Goal: Information Seeking & Learning: Check status

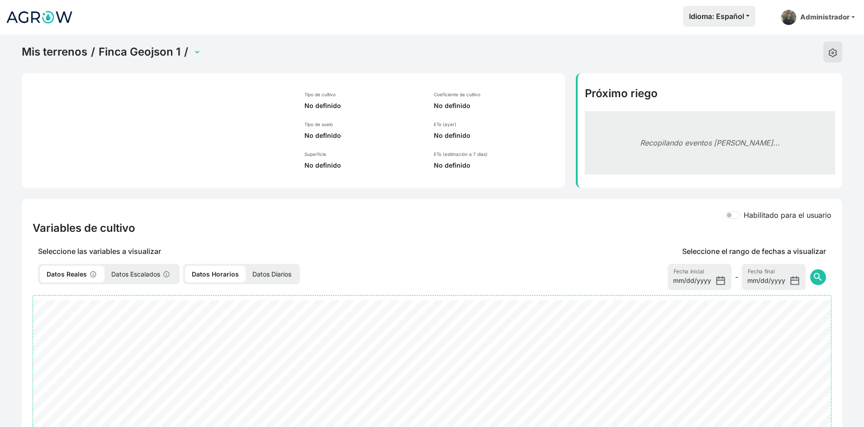
select select "2237"
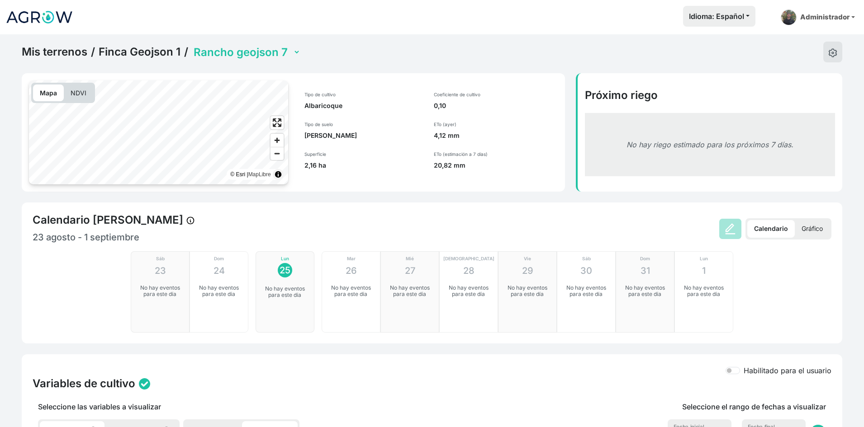
click at [257, 55] on select "Rancho GeoJson 1 Rancho GeoJson 2 Rancho GeoJson 3 Rancho geojson 4 Rancho geoj…" at bounding box center [246, 52] width 109 height 14
click at [27, 14] on img at bounding box center [39, 17] width 68 height 23
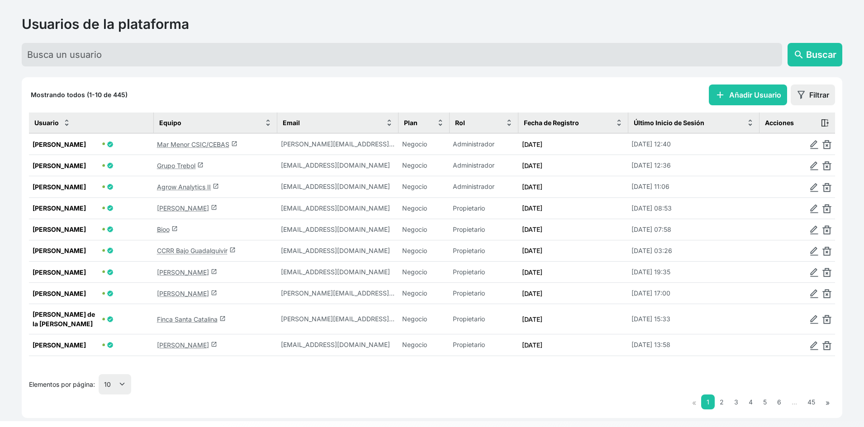
scroll to position [44, 0]
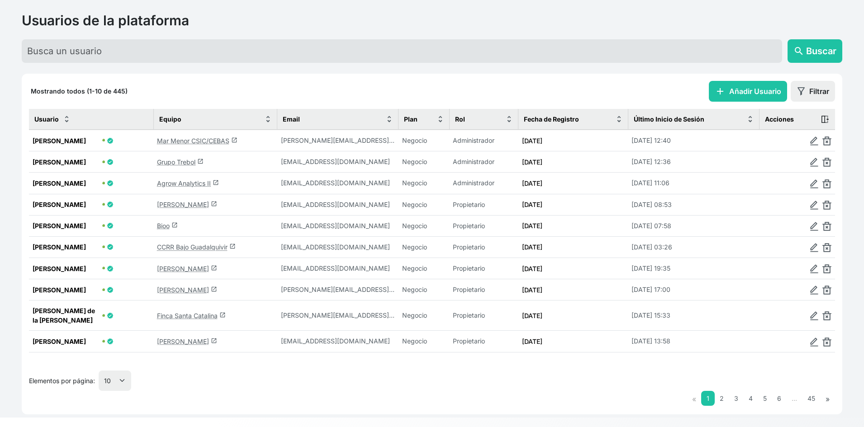
click at [177, 162] on link "Grupo Trebol launch" at bounding box center [180, 162] width 47 height 8
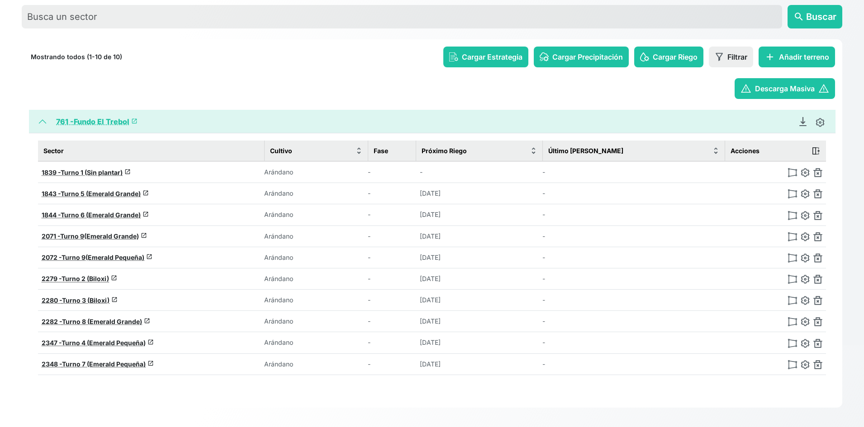
scroll to position [84, 0]
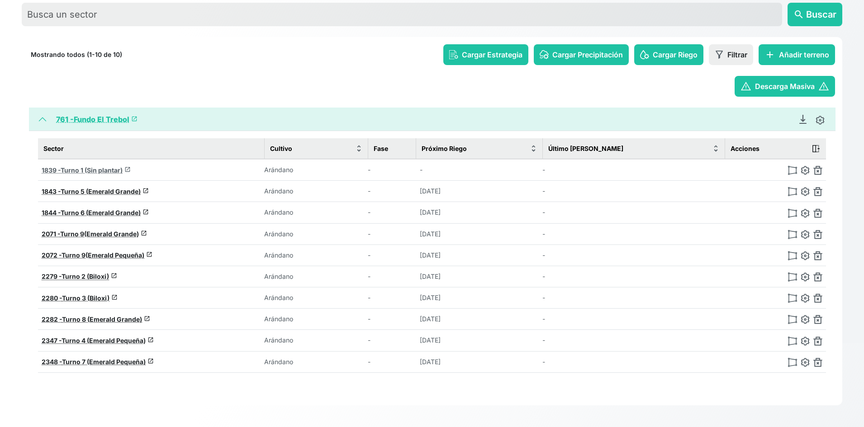
click at [100, 167] on span "Turno 1 (Sin plantar)" at bounding box center [92, 170] width 62 height 8
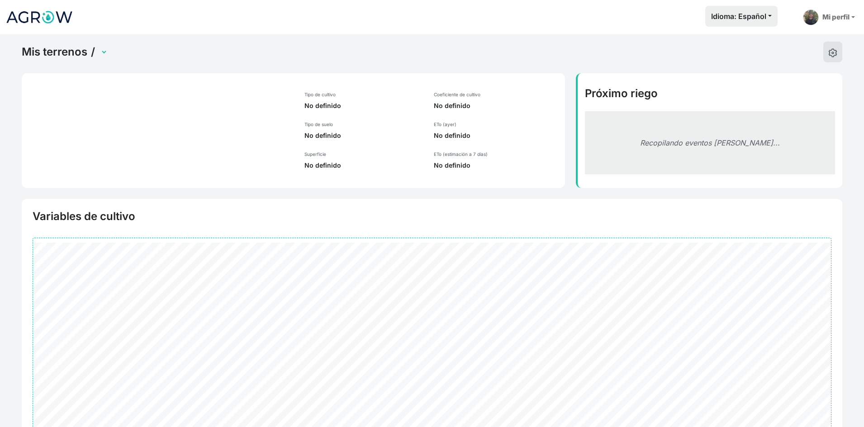
select select "0"
type input "Turno 1 (Sin plantar)"
type input "-11.49716773829053, -77.04450519726281"
type input "2.016"
type input "0"
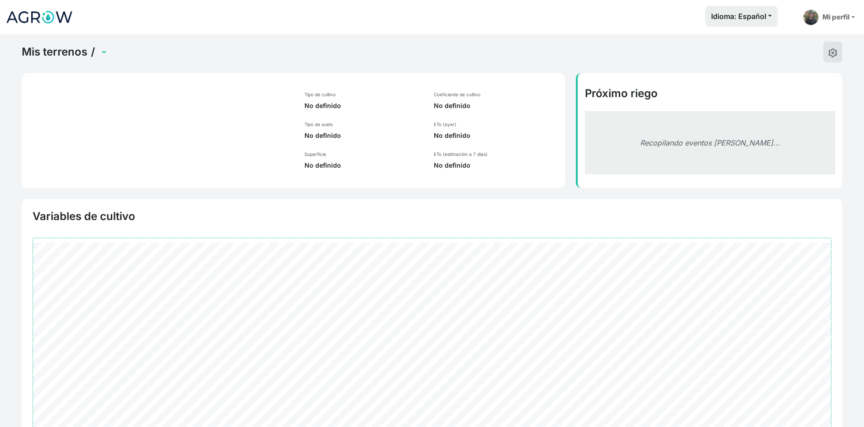
type input "59"
type input "31.6"
type input "200"
select select "15"
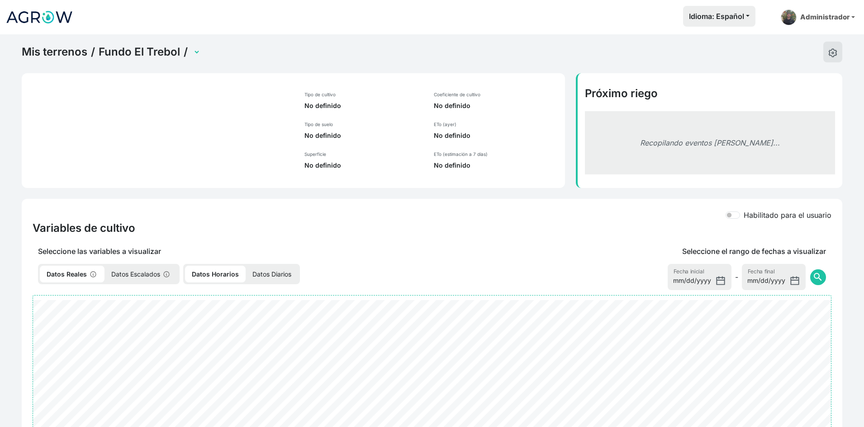
select select "1839"
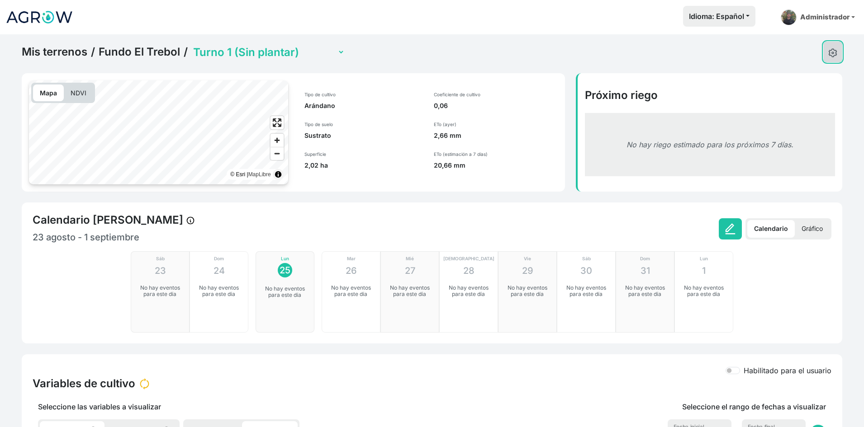
click at [832, 53] on img at bounding box center [832, 52] width 9 height 9
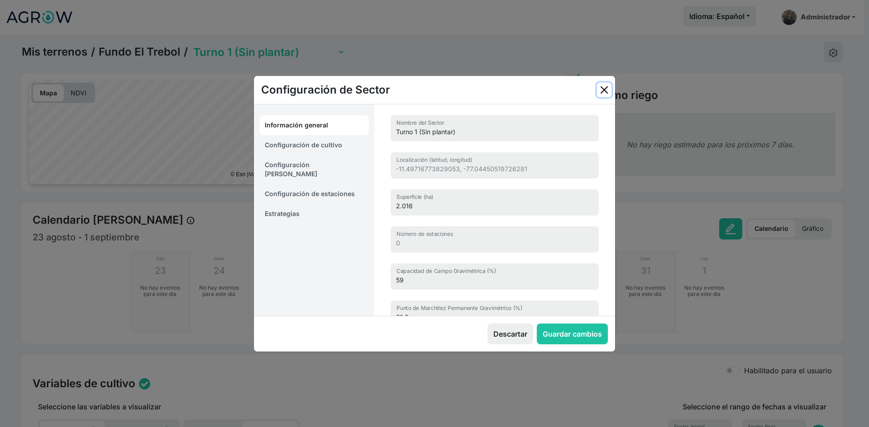
click at [607, 87] on button "Close" at bounding box center [604, 90] width 14 height 14
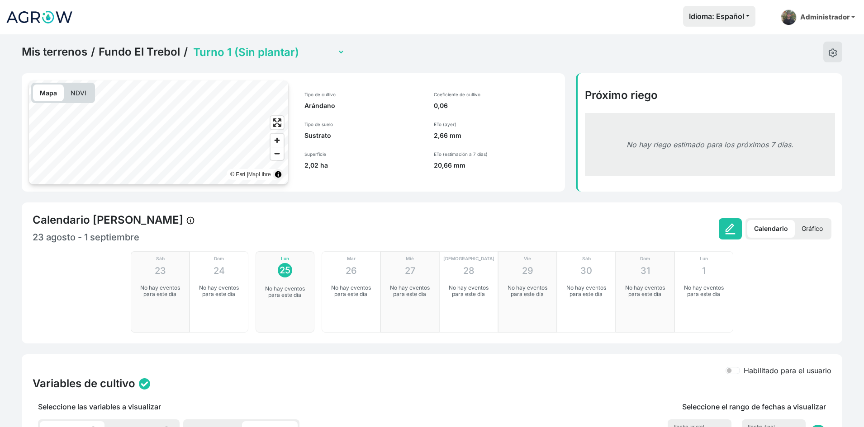
click at [64, 54] on link "Mis terrenos" at bounding box center [55, 52] width 66 height 14
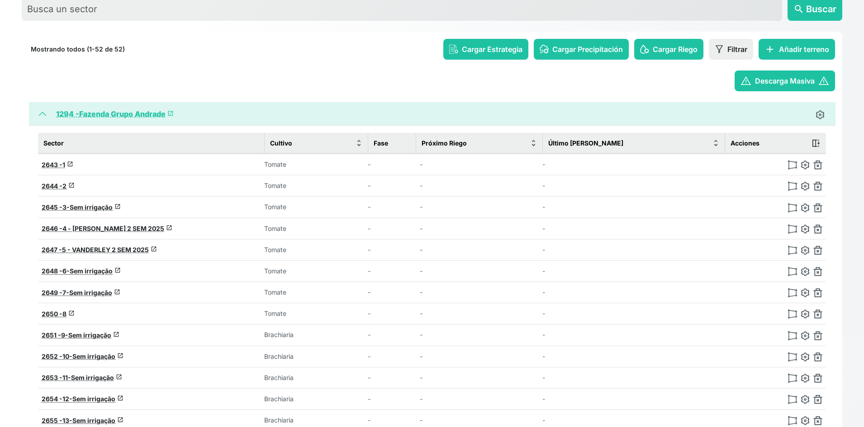
scroll to position [90, 0]
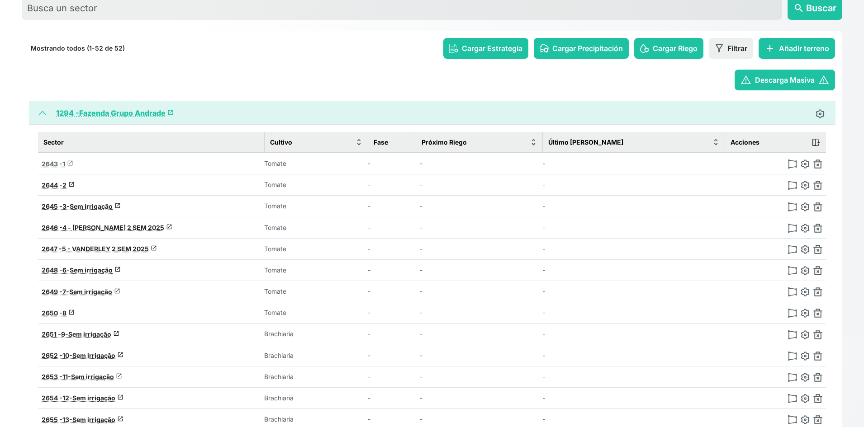
click at [51, 164] on span "2643 -" at bounding box center [52, 164] width 21 height 8
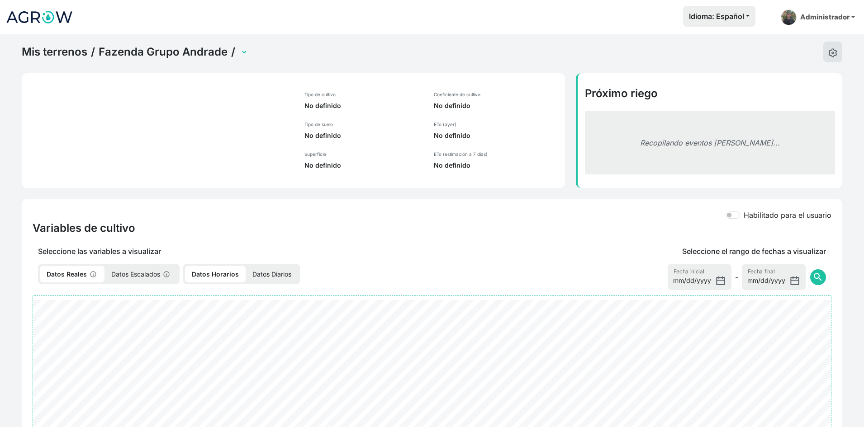
select select "2643"
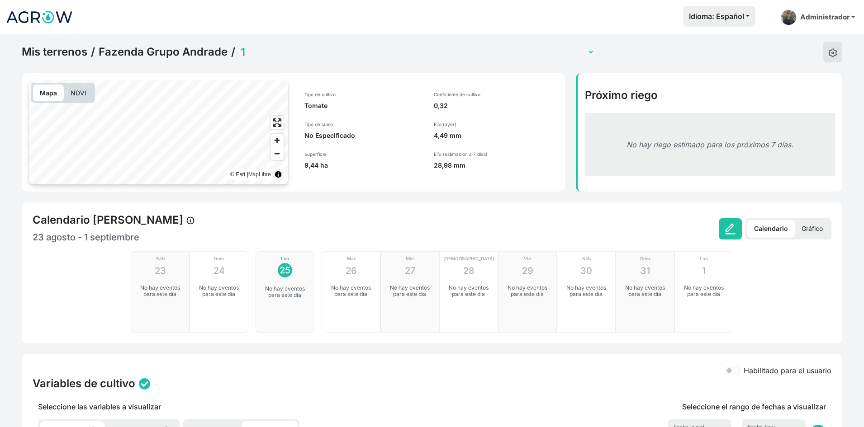
click at [820, 232] on p "Gráfico" at bounding box center [812, 229] width 35 height 18
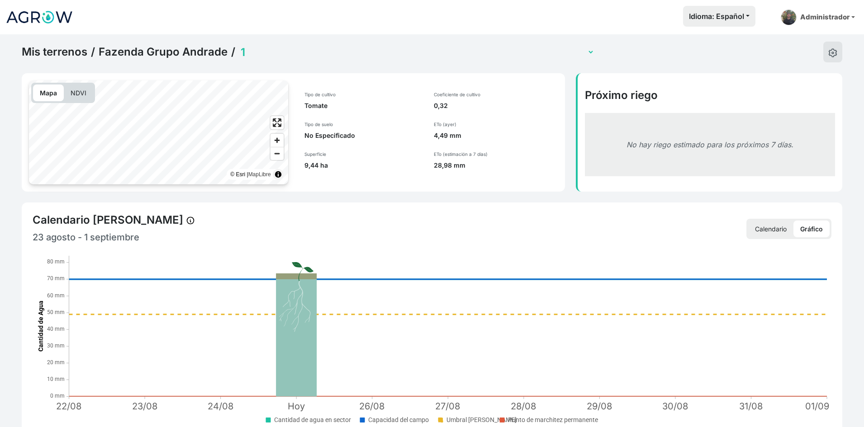
click at [768, 232] on p "Calendario" at bounding box center [770, 229] width 45 height 17
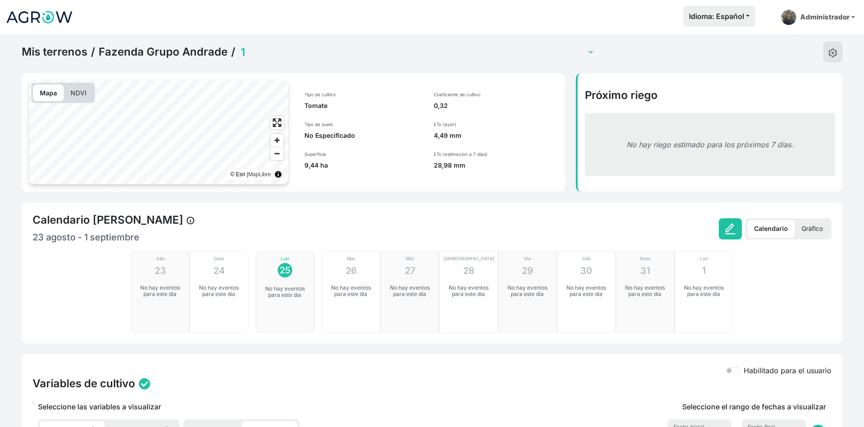
click at [809, 229] on p "Gráfico" at bounding box center [812, 229] width 35 height 18
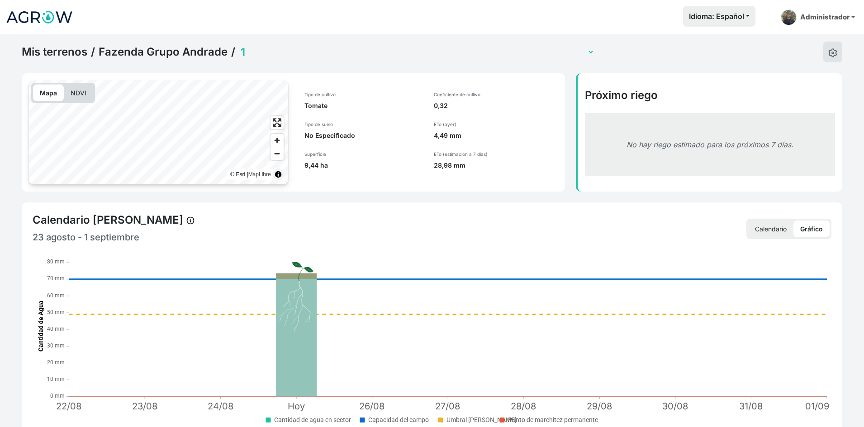
click at [765, 232] on p "Calendario" at bounding box center [770, 229] width 45 height 17
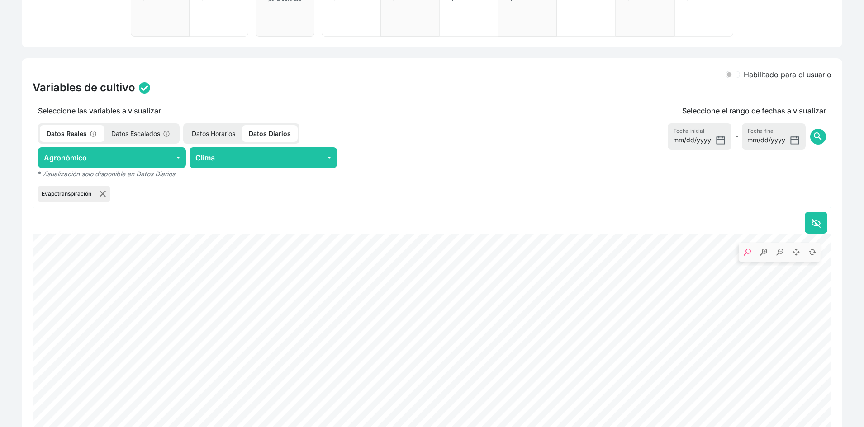
scroll to position [161, 0]
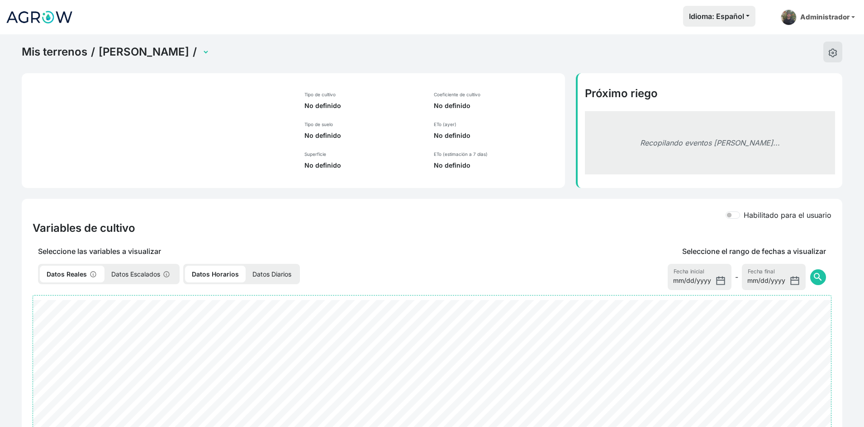
select select "2675"
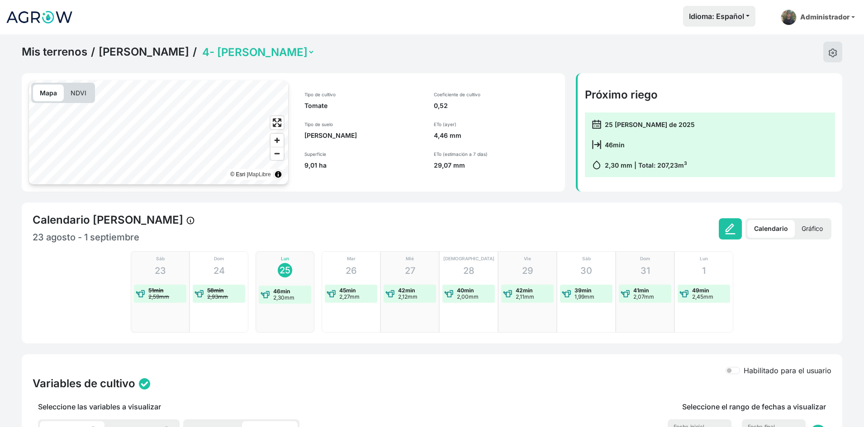
click at [813, 226] on p "Gráfico" at bounding box center [812, 229] width 35 height 18
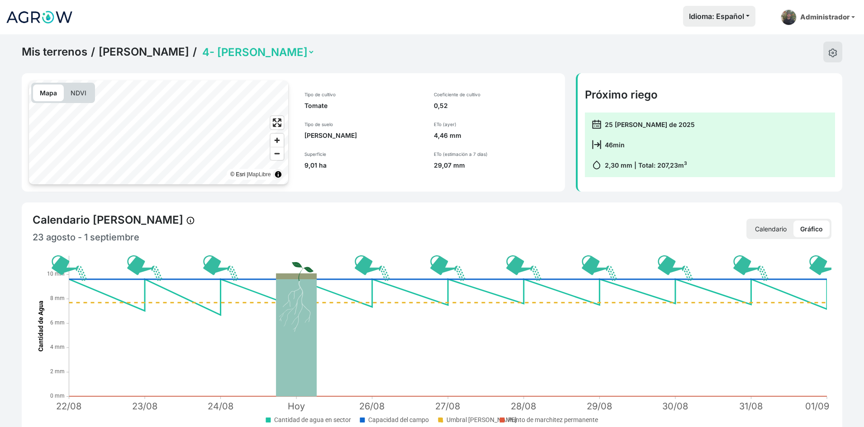
click at [25, 22] on img at bounding box center [39, 17] width 68 height 23
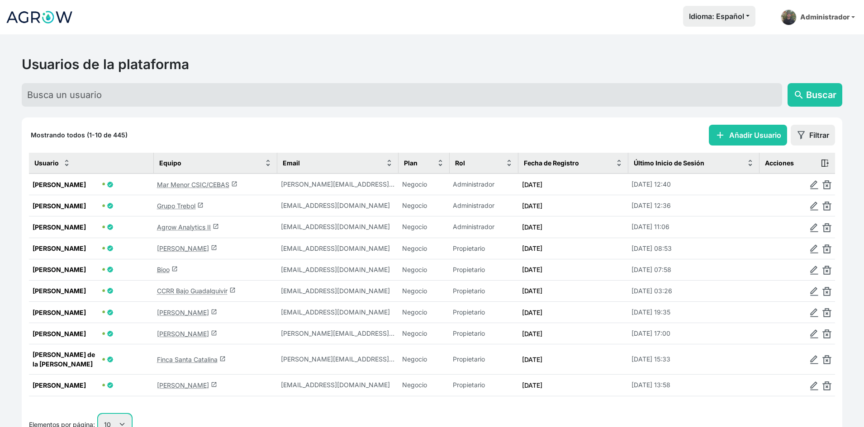
click at [122, 415] on select "10 25 50 100" at bounding box center [115, 425] width 33 height 20
select select "100"
click at [99, 427] on select "10 25 50 100" at bounding box center [115, 425] width 33 height 20
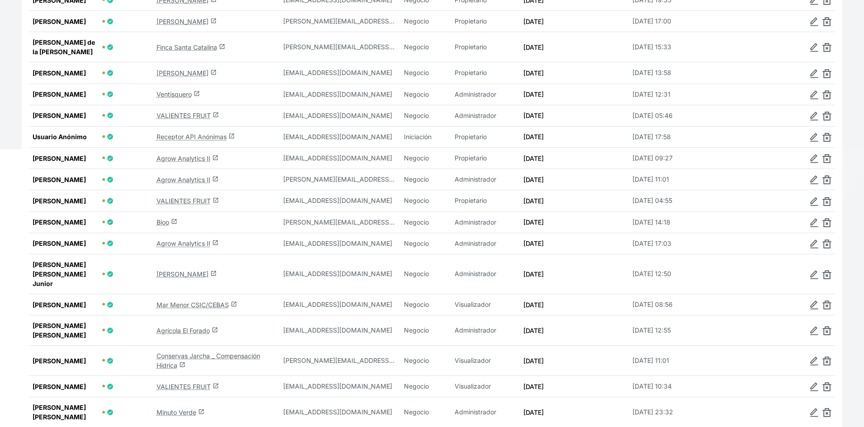
scroll to position [317, 0]
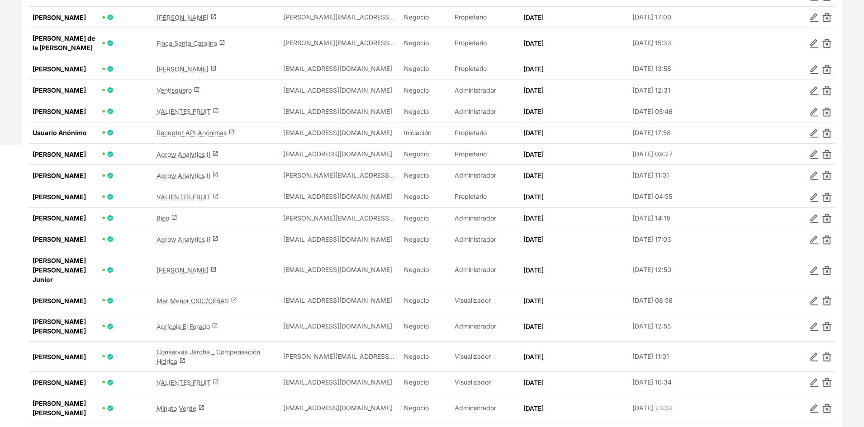
click at [172, 86] on link "Ventisquero launch" at bounding box center [178, 90] width 43 height 8
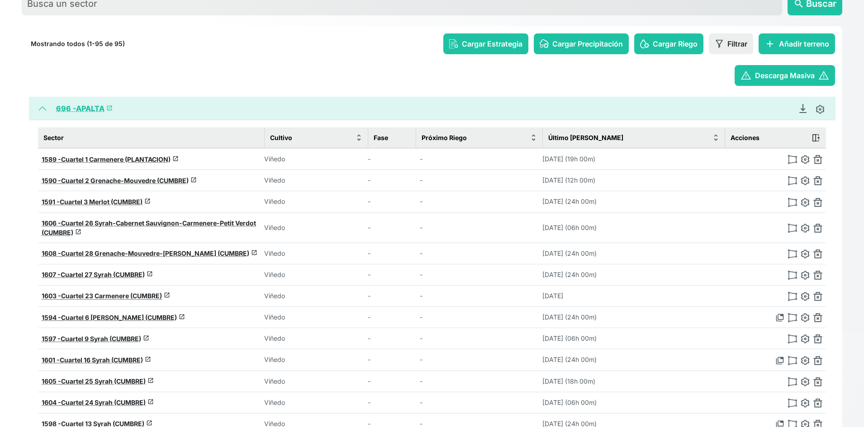
scroll to position [45, 0]
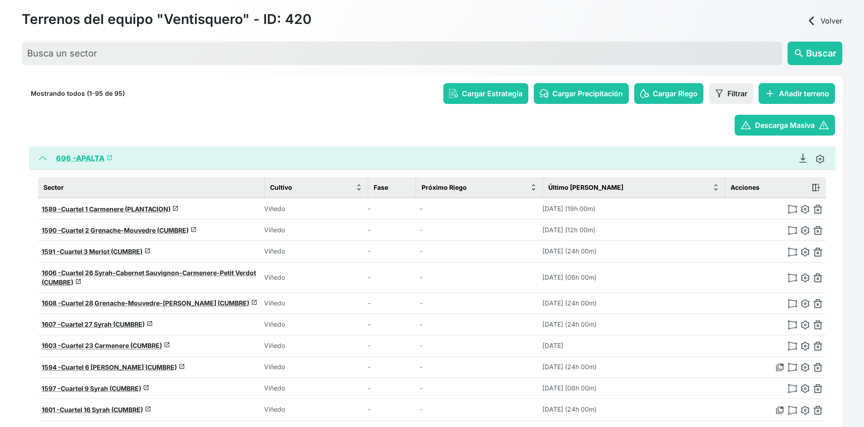
click at [95, 155] on link "696 - APALTA launch" at bounding box center [84, 158] width 57 height 9
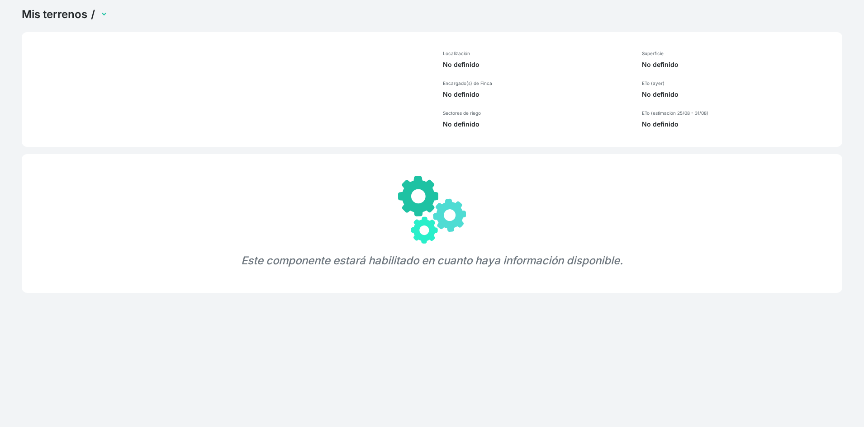
scroll to position [34, 0]
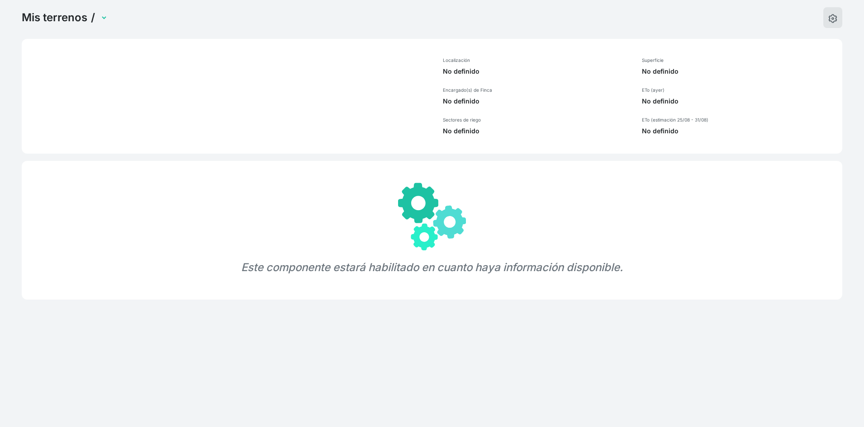
select select "696"
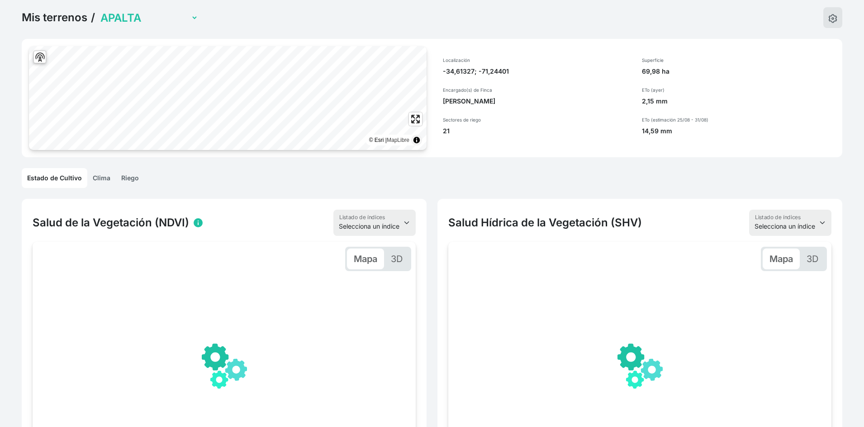
scroll to position [45, 0]
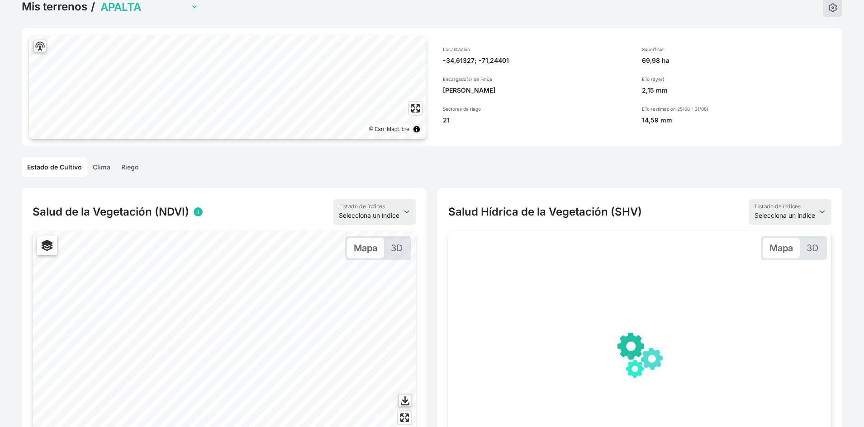
click at [102, 166] on link "Clima" at bounding box center [101, 167] width 28 height 20
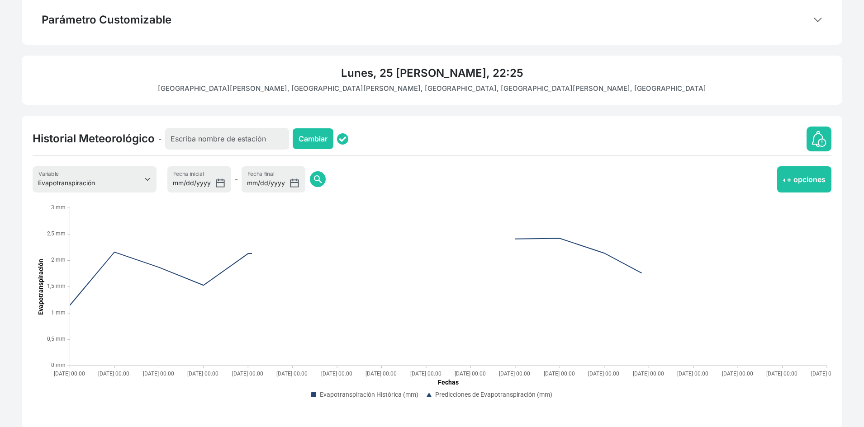
scroll to position [247, 0]
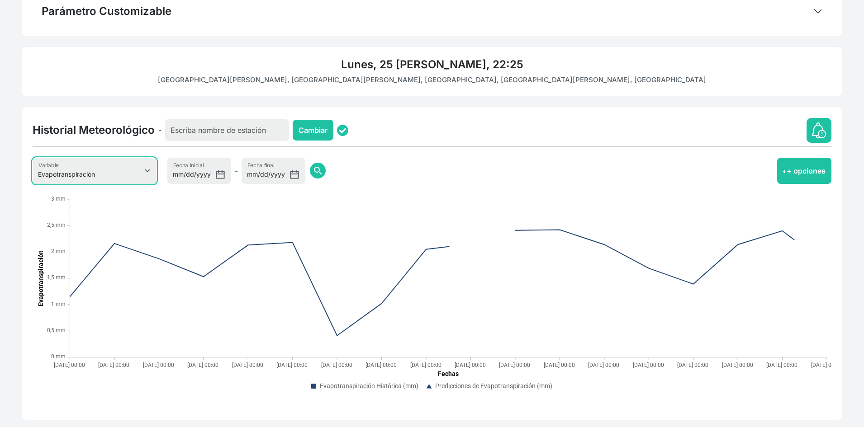
click at [130, 168] on select "Evapotranspiración Temperatura Humedad Relativa Velocidad del viento Precipitac…" at bounding box center [95, 171] width 124 height 26
select select "8"
click at [33, 158] on select "Evapotranspiración Temperatura Humedad Relativa Velocidad del viento Precipitac…" at bounding box center [95, 171] width 124 height 26
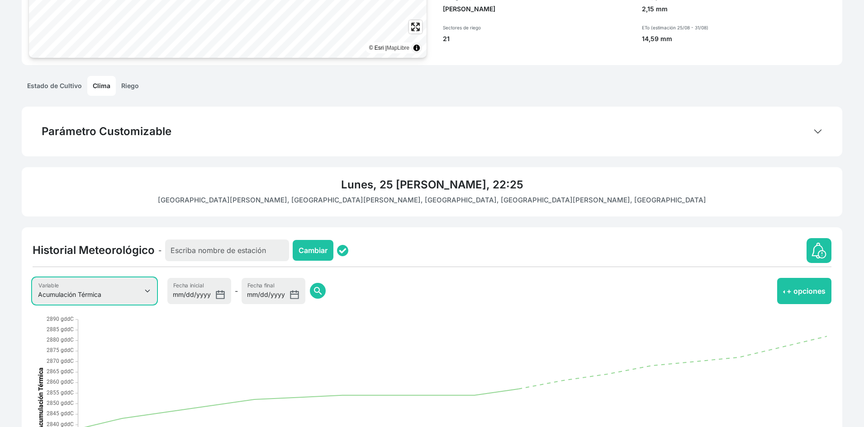
scroll to position [136, 0]
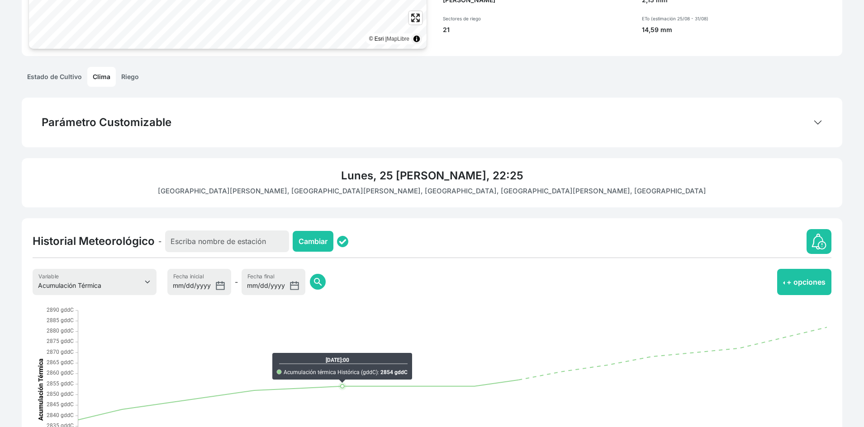
click at [213, 161] on div "Lunes, 25 de Agosto, 22:25 San José de Apalta, Santa Cruz, Provincia de Colchag…" at bounding box center [432, 182] width 821 height 49
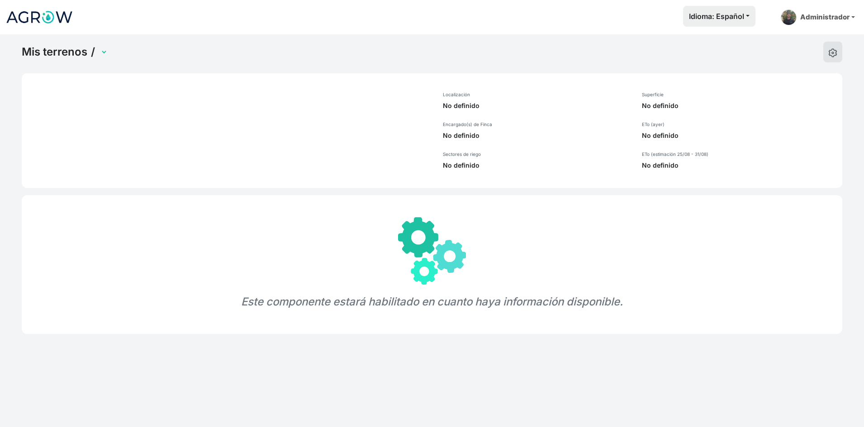
select select "696"
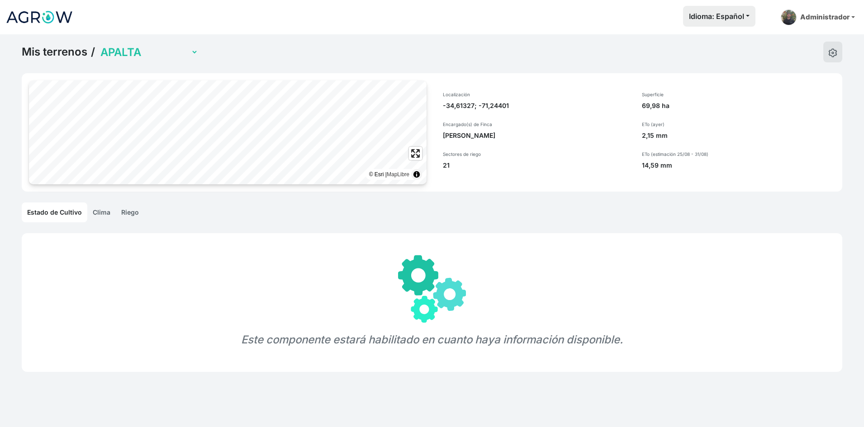
click at [101, 218] on link "Clima" at bounding box center [101, 213] width 28 height 20
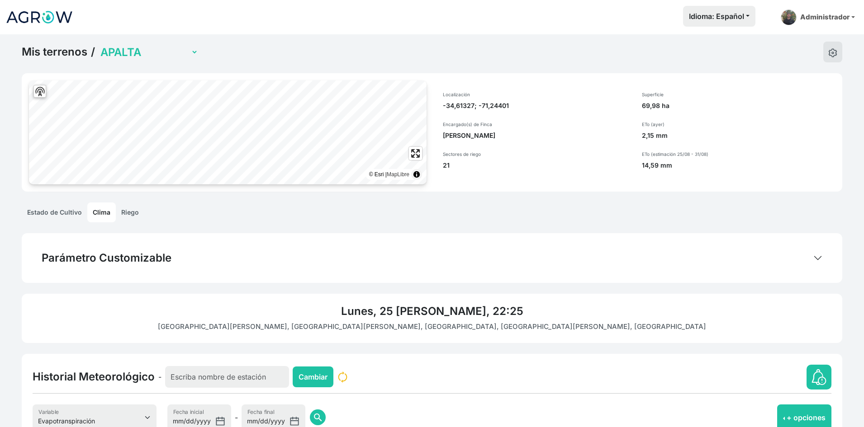
scroll to position [136, 0]
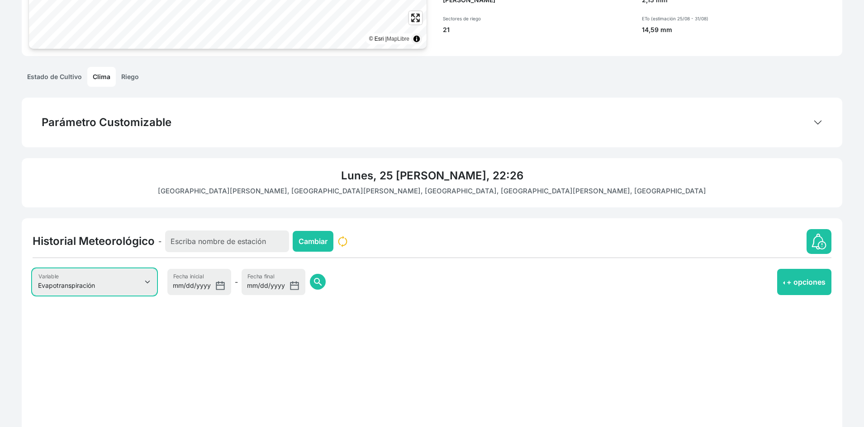
click at [112, 290] on select "Evapotranspiración Temperatura Humedad Relativa Velocidad del viento Precipitac…" at bounding box center [95, 282] width 124 height 26
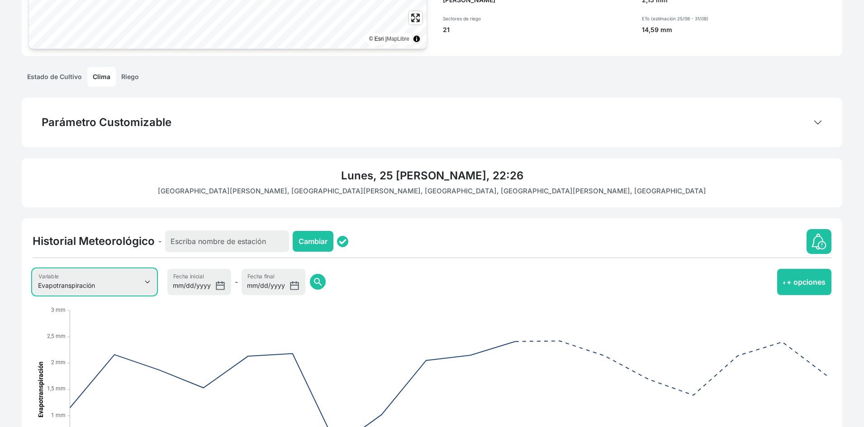
select select "8"
click at [33, 269] on select "Evapotranspiración Temperatura Humedad Relativa Velocidad del viento Precipitac…" at bounding box center [95, 282] width 124 height 26
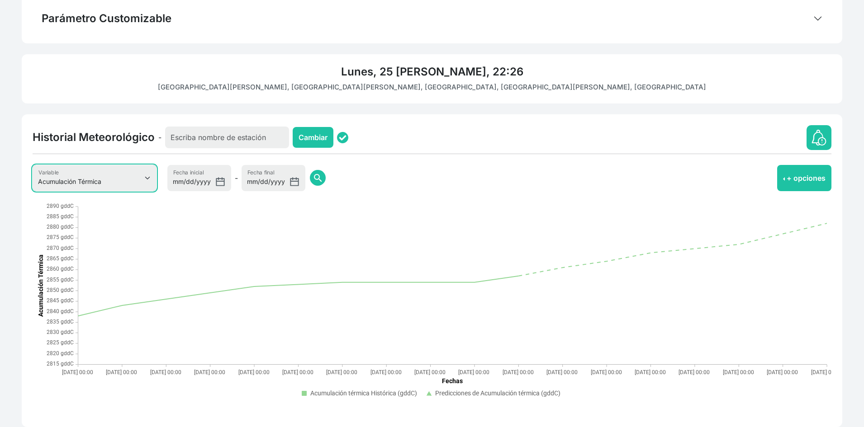
scroll to position [247, 0]
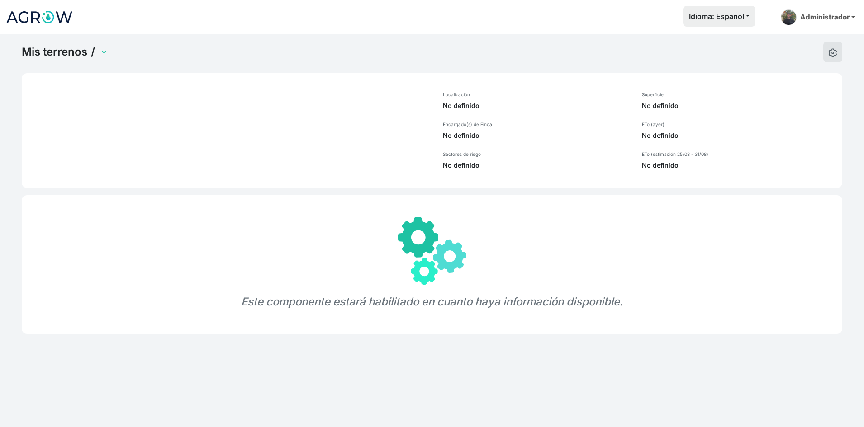
select select "696"
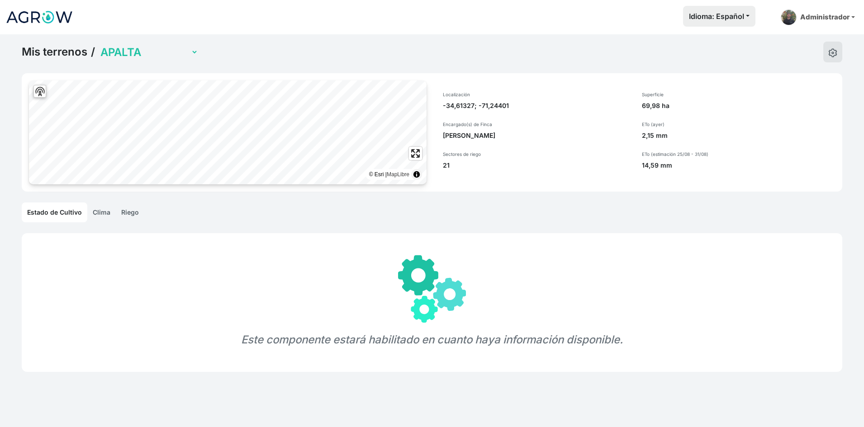
click at [98, 211] on link "Clima" at bounding box center [101, 213] width 28 height 20
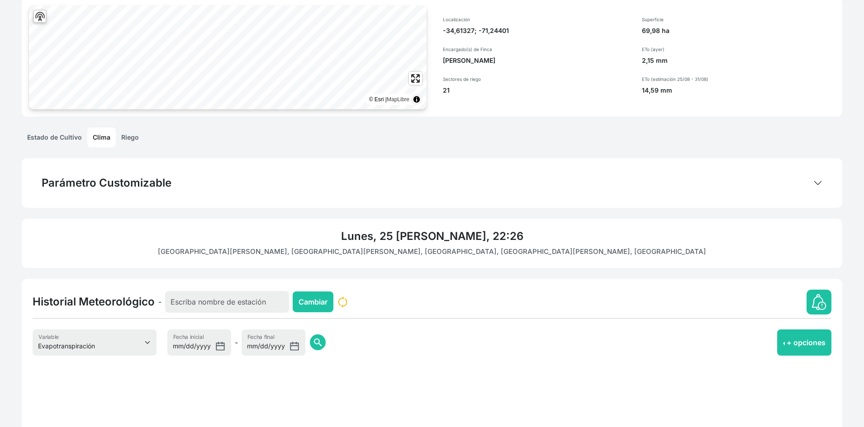
scroll to position [136, 0]
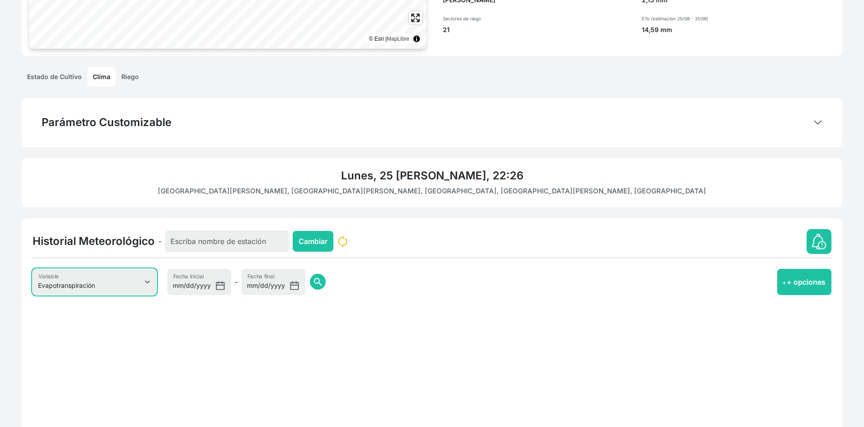
click at [99, 280] on select "Evapotranspiración Temperatura Humedad Relativa Velocidad del viento Precipitac…" at bounding box center [95, 282] width 124 height 26
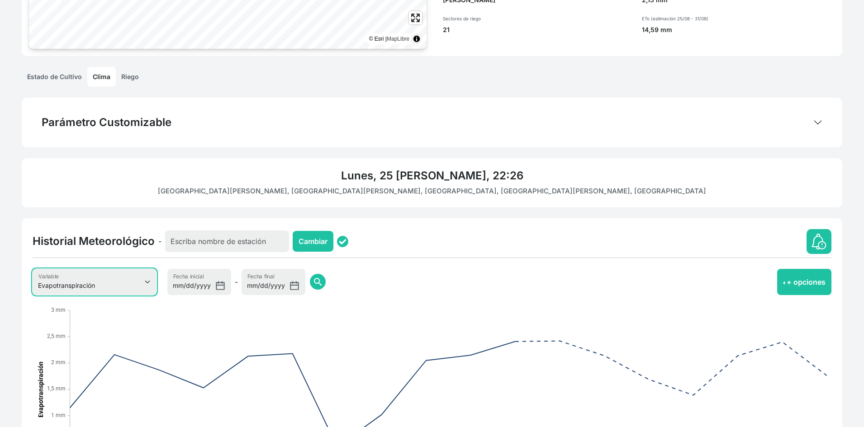
select select "8"
click at [33, 269] on select "Evapotranspiración Temperatura Humedad Relativa Velocidad del viento Precipitac…" at bounding box center [95, 282] width 124 height 26
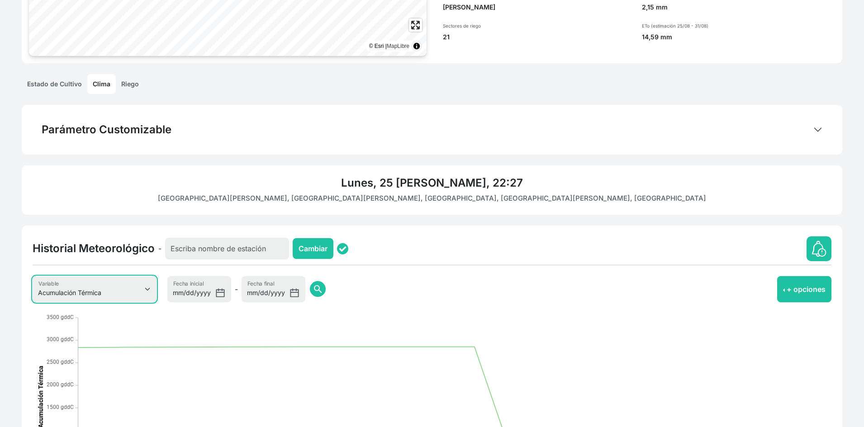
scroll to position [21, 0]
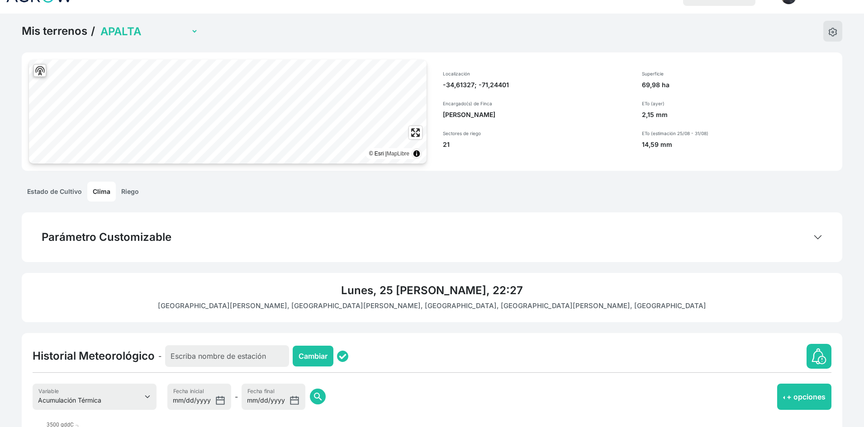
click at [129, 28] on select "APALTA TRINIDAD TERRAZAS" at bounding box center [149, 31] width 100 height 14
click at [347, 30] on div "Mis terrenos / APALTA TRINIDAD TERRAZAS" at bounding box center [432, 31] width 821 height 21
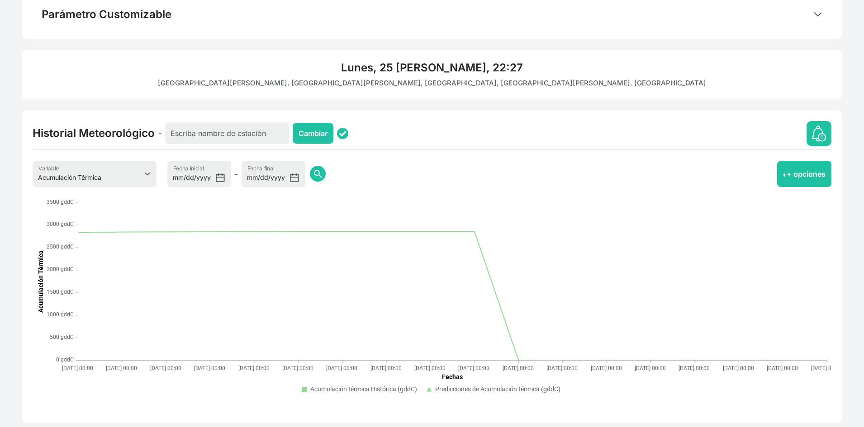
scroll to position [247, 0]
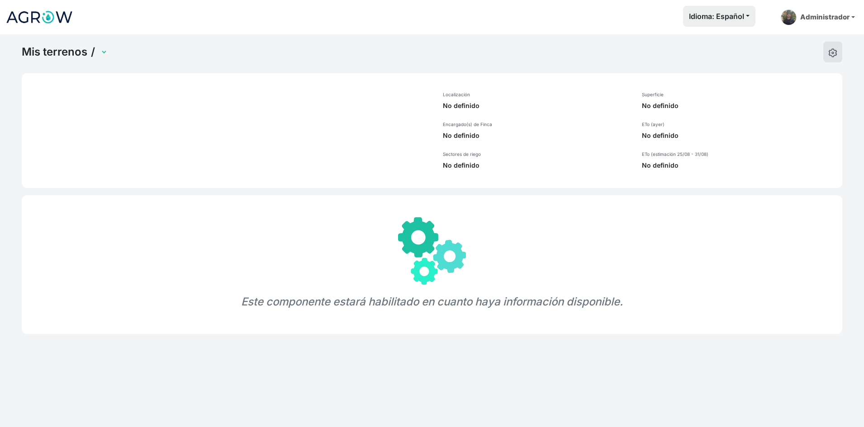
select select "696"
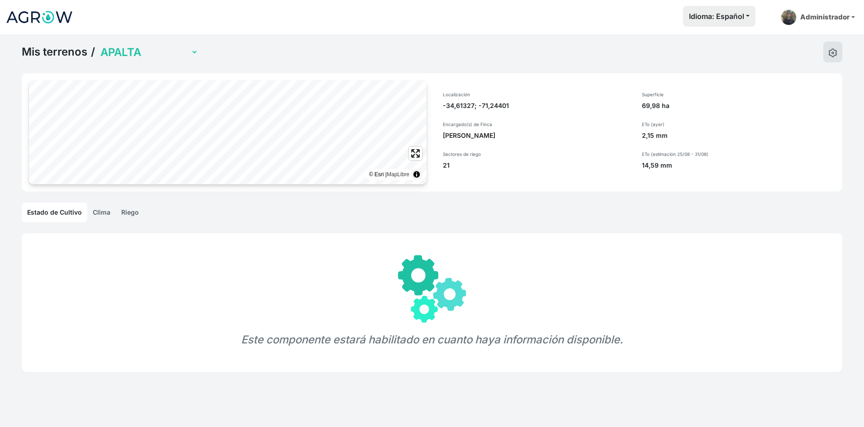
drag, startPoint x: 105, startPoint y: 212, endPoint x: 119, endPoint y: 208, distance: 15.0
click at [105, 212] on link "Clima" at bounding box center [101, 213] width 28 height 20
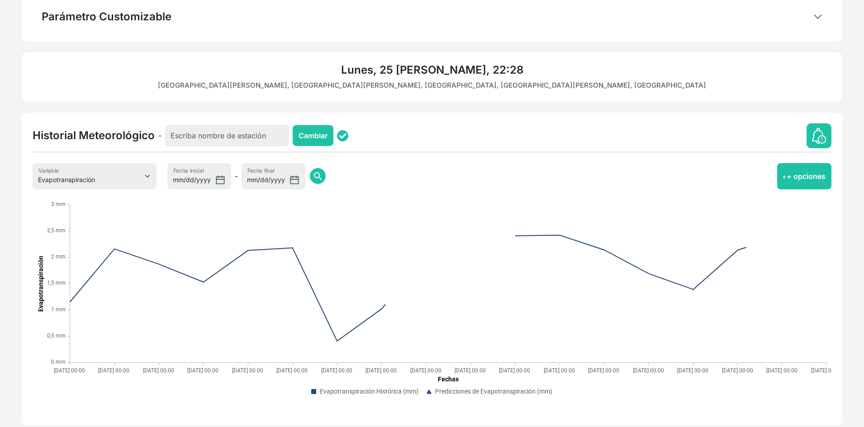
scroll to position [247, 0]
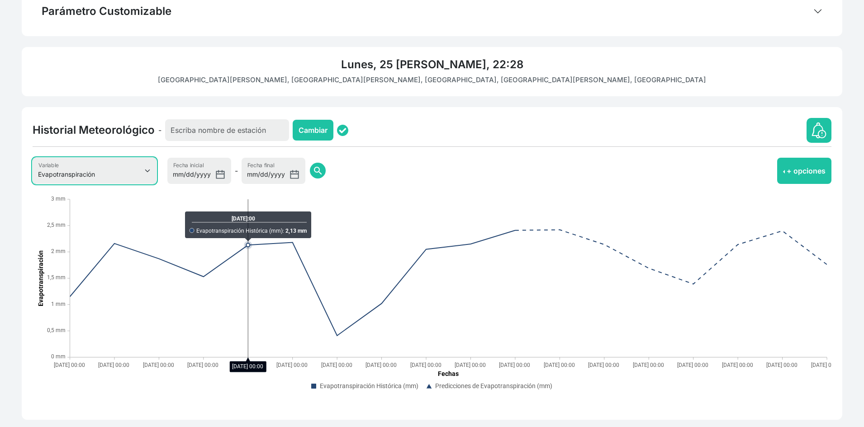
click at [99, 177] on select "Evapotranspiración Temperatura Humedad Relativa Velocidad del viento Precipitac…" at bounding box center [95, 171] width 124 height 26
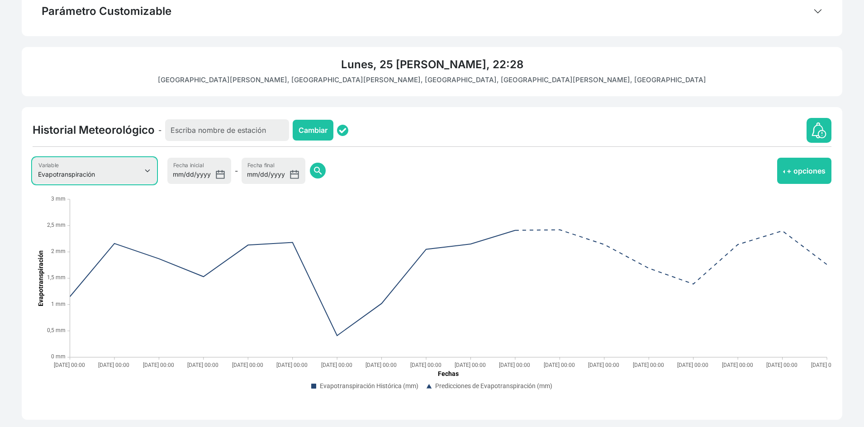
select select "8"
click at [33, 158] on select "Evapotranspiración Temperatura Humedad Relativa Velocidad del viento Precipitac…" at bounding box center [95, 171] width 124 height 26
